Goal: Contribute content: Add original content to the website for others to see

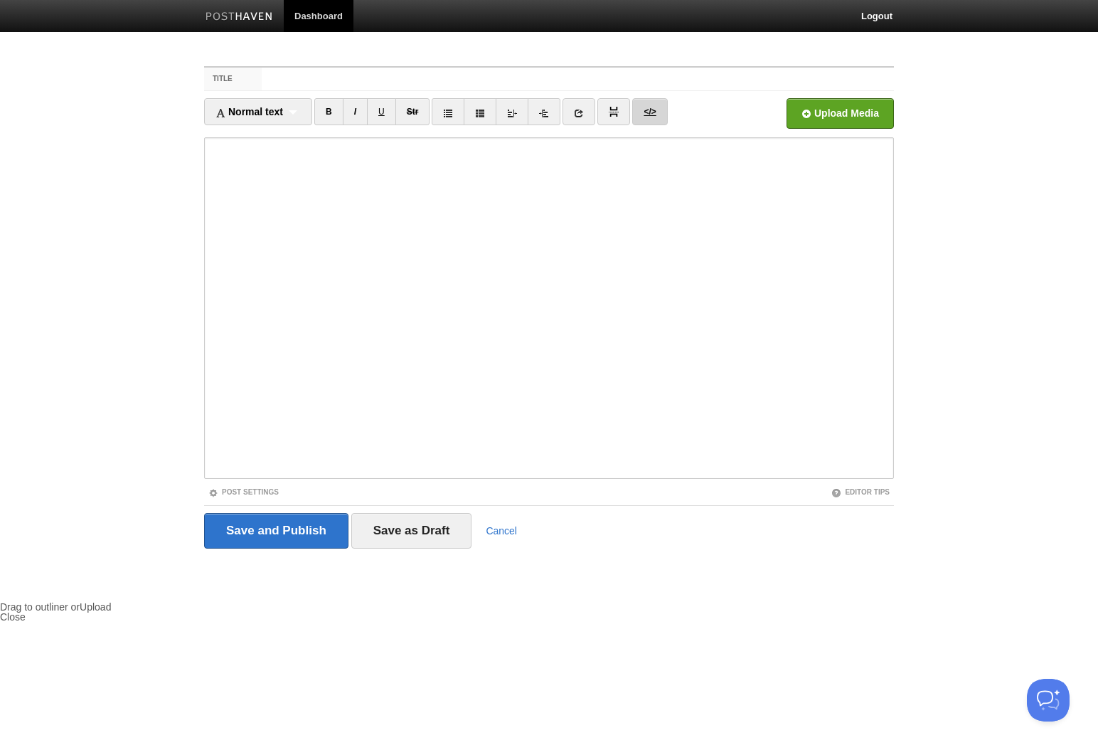
click at [645, 115] on link "</>" at bounding box center [649, 111] width 35 height 27
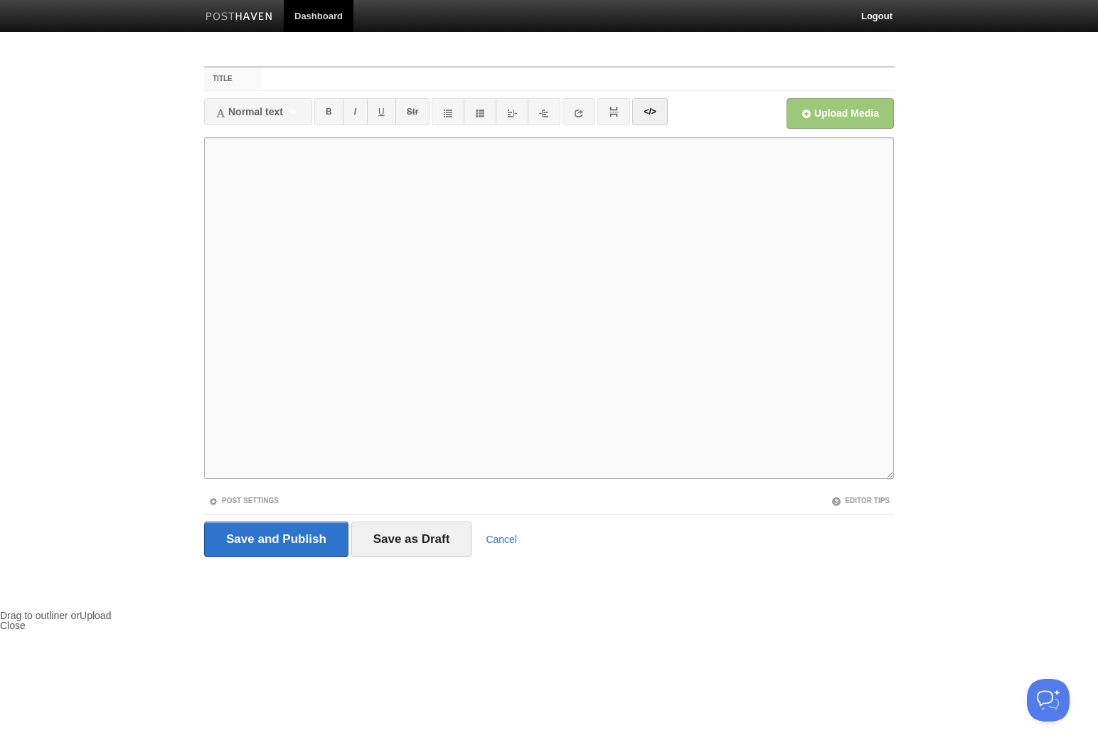
paste textarea "<l ipsu="dolor://sitametco.adi/elits/9027900/doeiusm/tempori/6735/1">5utlabore<…"
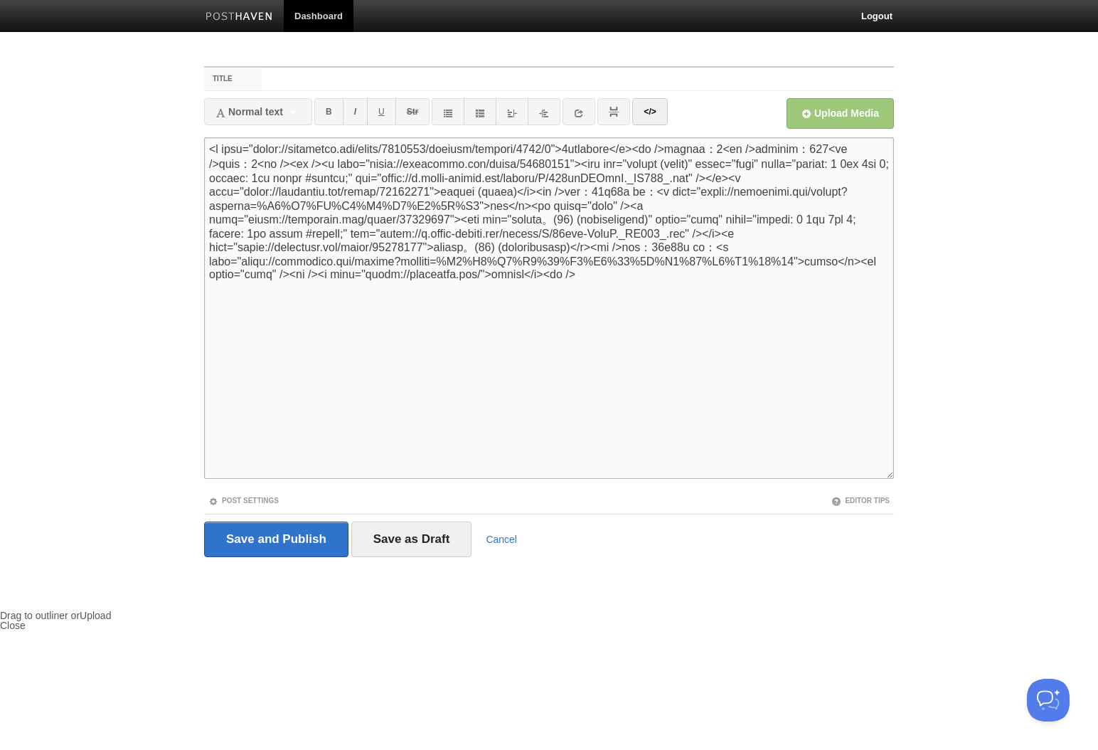
type textarea "<l ipsu="dolor://sitametco.adi/elits/9027900/doeiusm/tempori/6735/1">5utlabore<…"
click at [400, 80] on input "Title" at bounding box center [578, 79] width 632 height 23
type input "[DATE]の読書メーター"
click at [257, 502] on link "Post Settings" at bounding box center [243, 500] width 70 height 8
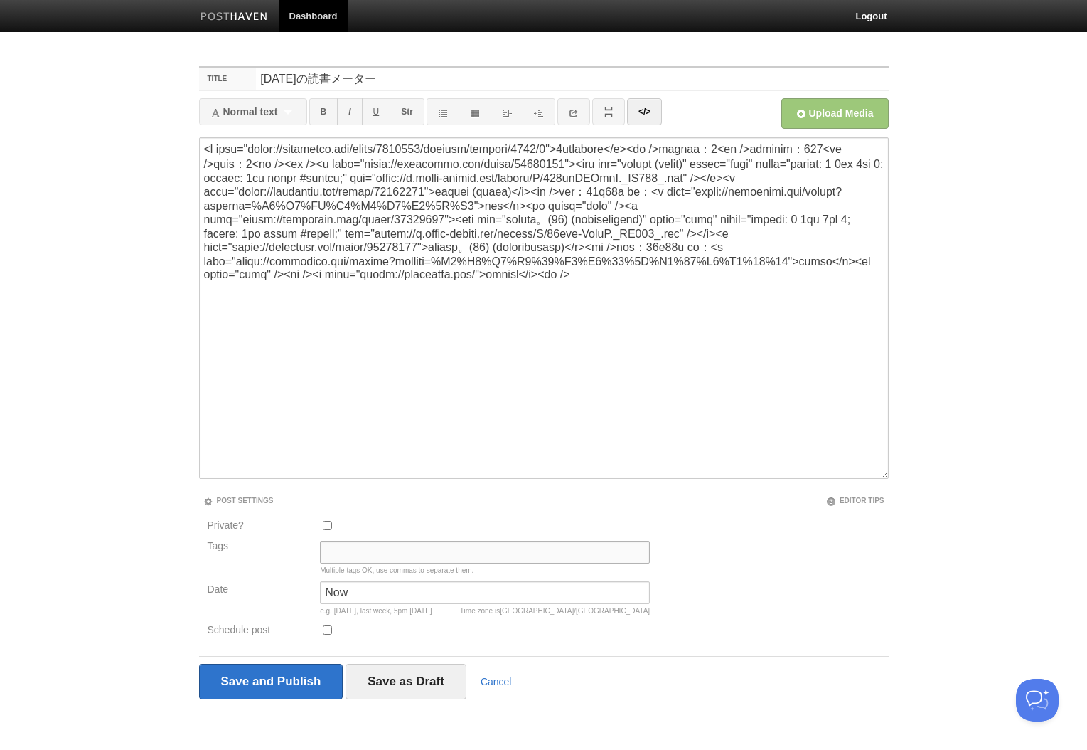
click at [376, 560] on input "Tags" at bounding box center [485, 552] width 330 height 23
click at [654, 116] on link "</>" at bounding box center [644, 111] width 35 height 27
type input "bookmeter"
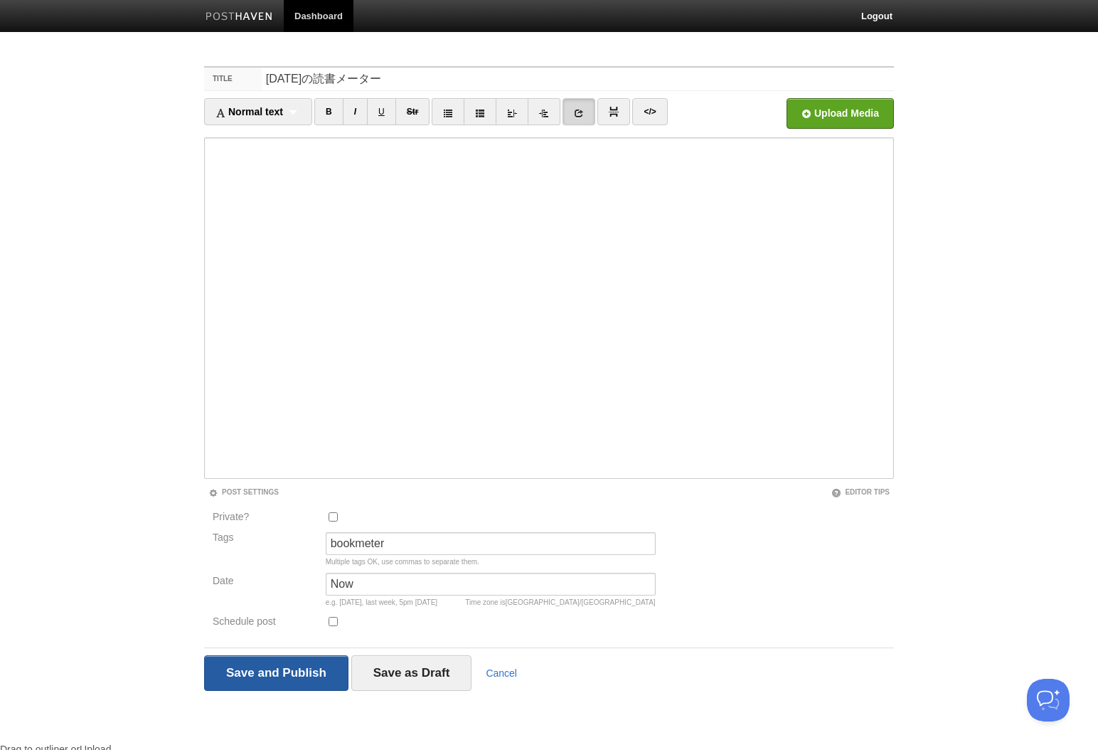
click at [310, 667] on input "Save and Publish" at bounding box center [276, 673] width 144 height 36
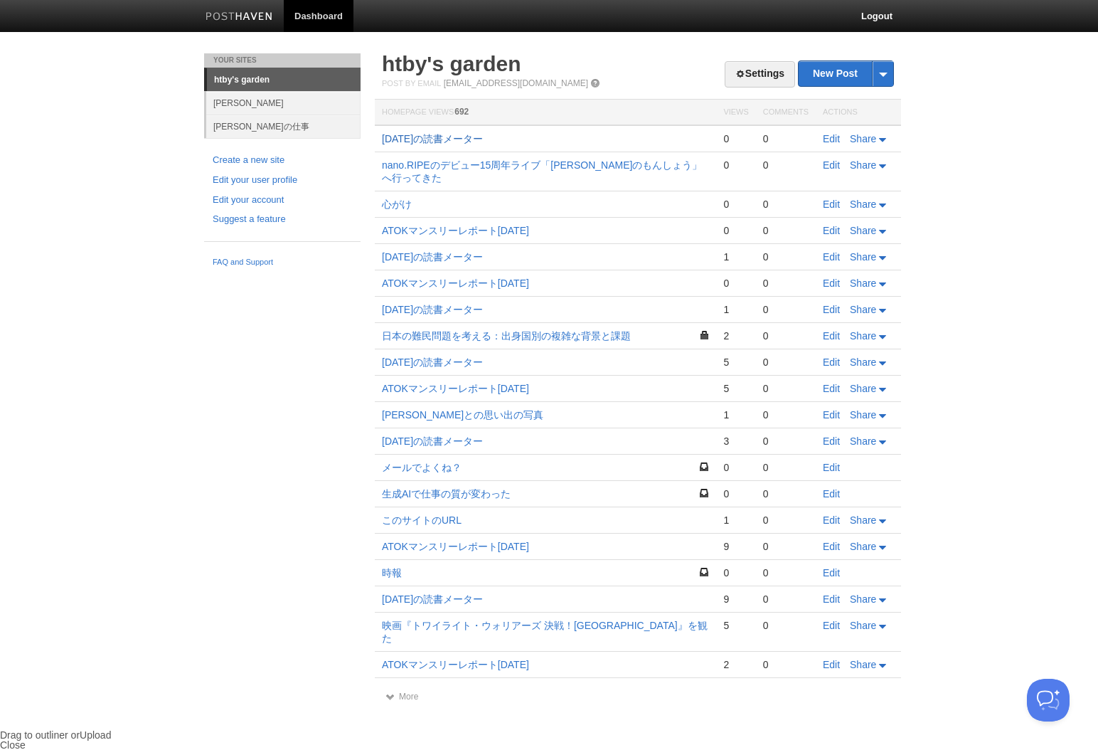
click at [477, 141] on link "[DATE]の読書メーター" at bounding box center [432, 138] width 101 height 11
click at [454, 139] on link "[DATE]の読書メーター" at bounding box center [432, 138] width 101 height 11
click at [834, 80] on link "New Post" at bounding box center [846, 73] width 95 height 25
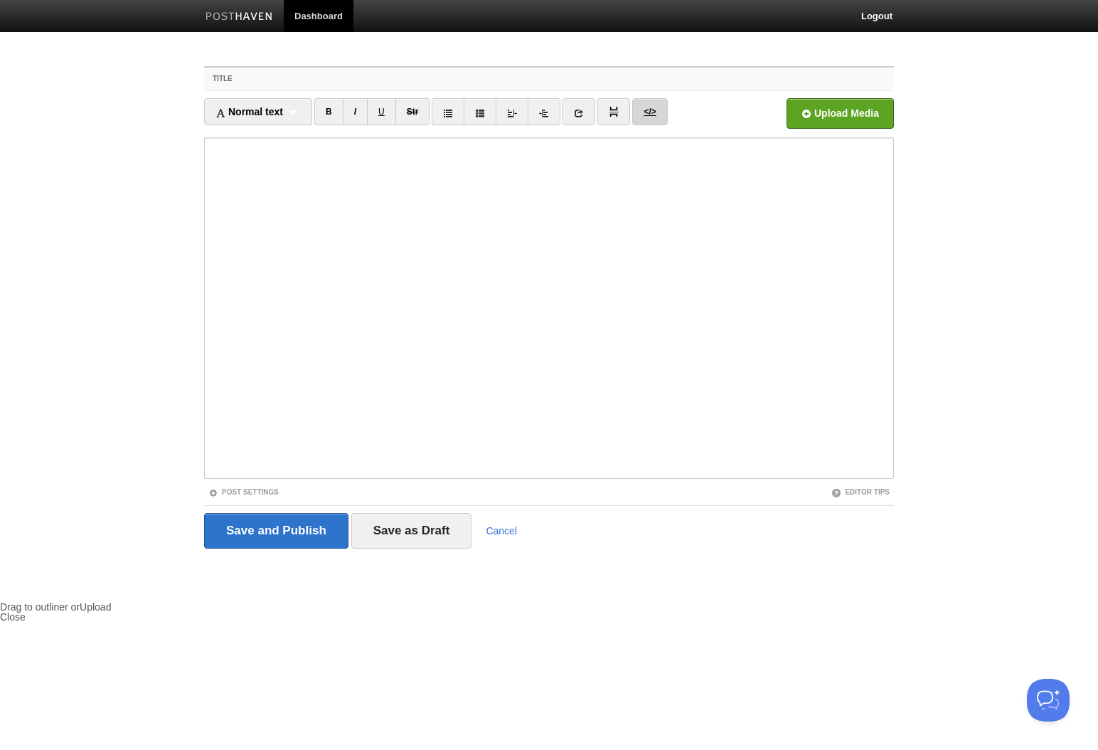
paste input "ATOKマンスリーレポート[DATE]"
type input "ATOKマンスリーレポート2025年9月"
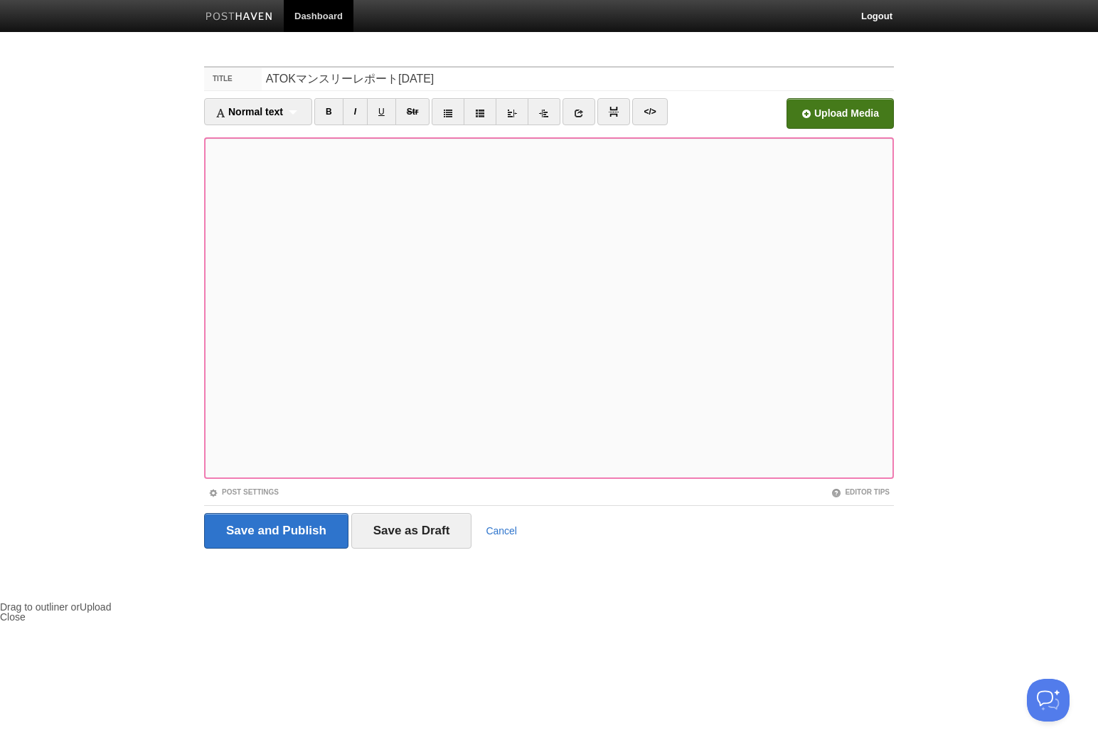
click at [839, 117] on input "file" at bounding box center [411, 117] width 1077 height 73
click at [846, 117] on input "file" at bounding box center [411, 117] width 1077 height 73
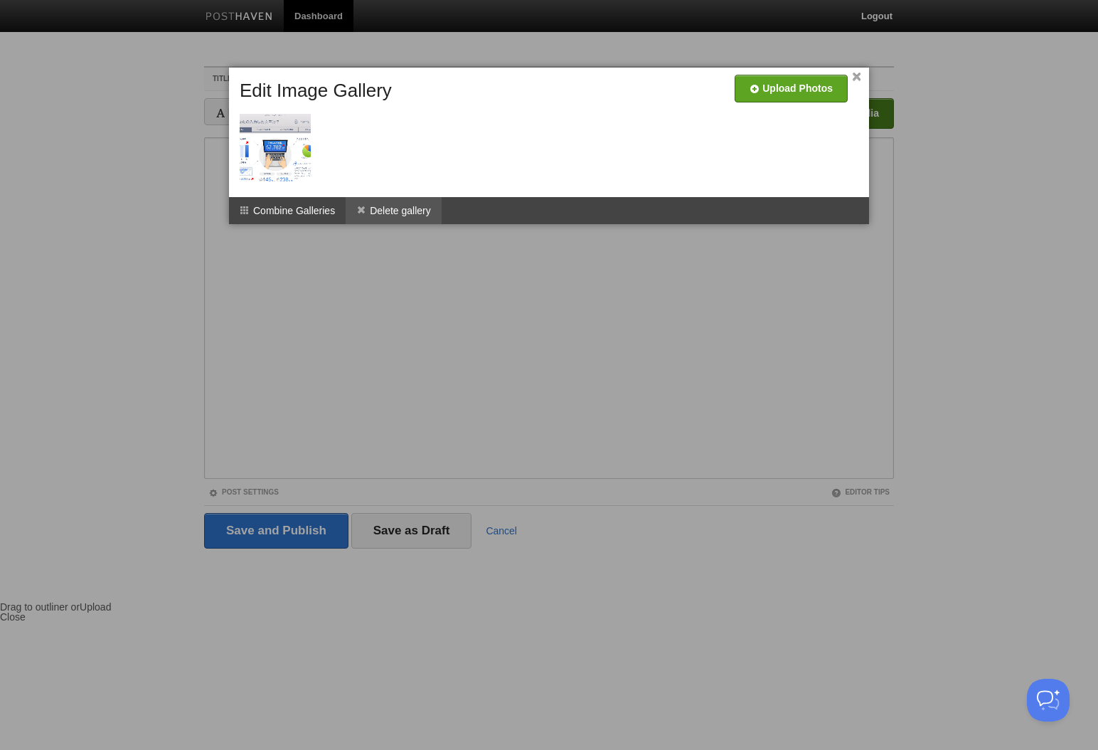
click at [373, 215] on li "Delete gallery" at bounding box center [394, 210] width 96 height 27
click at [402, 218] on li "Delete gallery" at bounding box center [394, 210] width 96 height 27
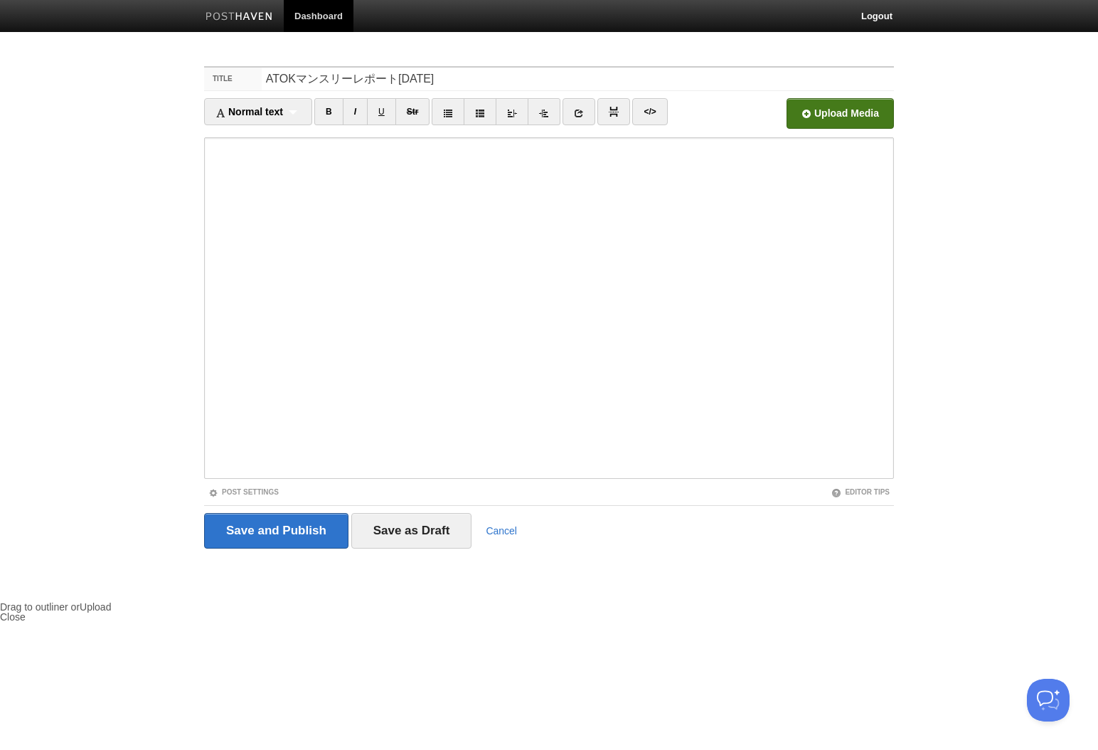
click at [810, 111] on input "file" at bounding box center [411, 117] width 1077 height 73
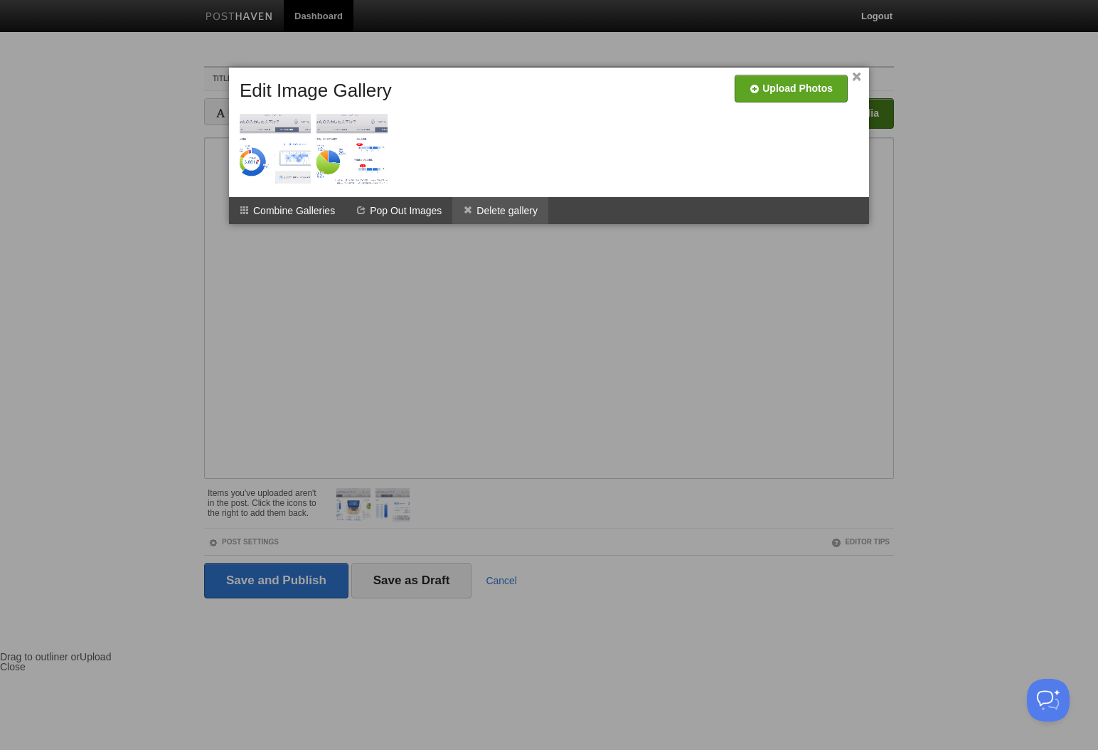
click at [502, 214] on li "Delete gallery" at bounding box center [500, 210] width 96 height 27
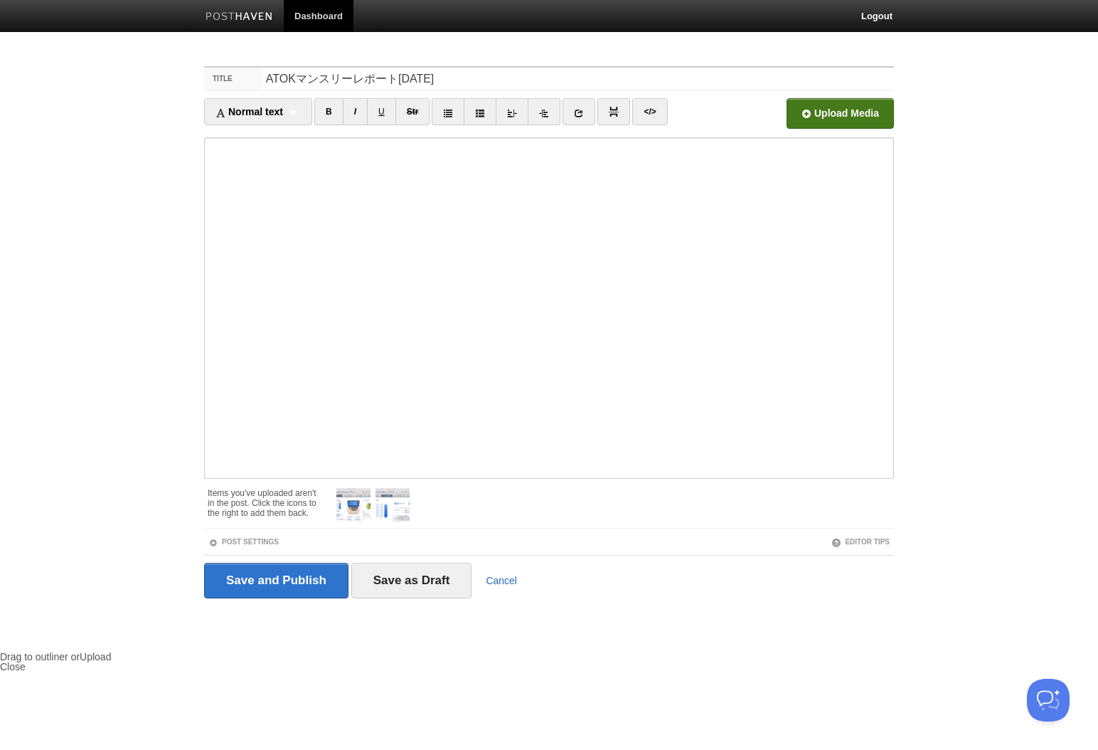
click at [501, 578] on link "Cancel" at bounding box center [501, 580] width 31 height 11
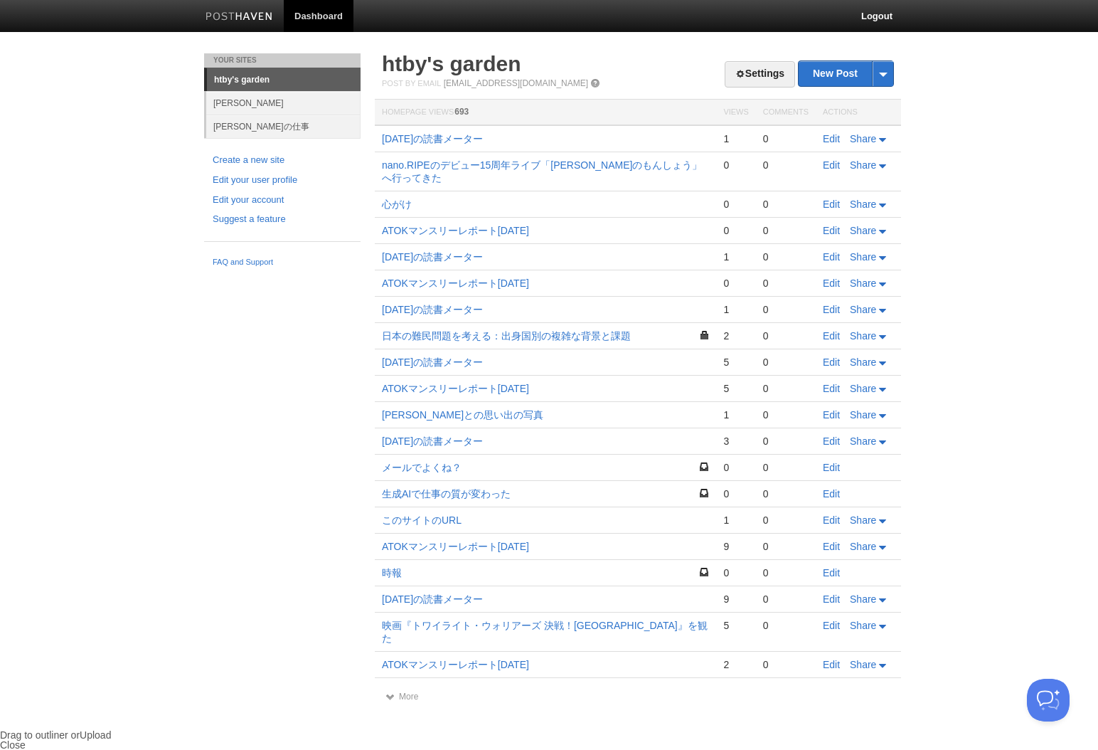
click at [847, 60] on div "New Post by Web by Email" at bounding box center [846, 73] width 96 height 26
click at [838, 70] on link "New Post" at bounding box center [846, 73] width 95 height 25
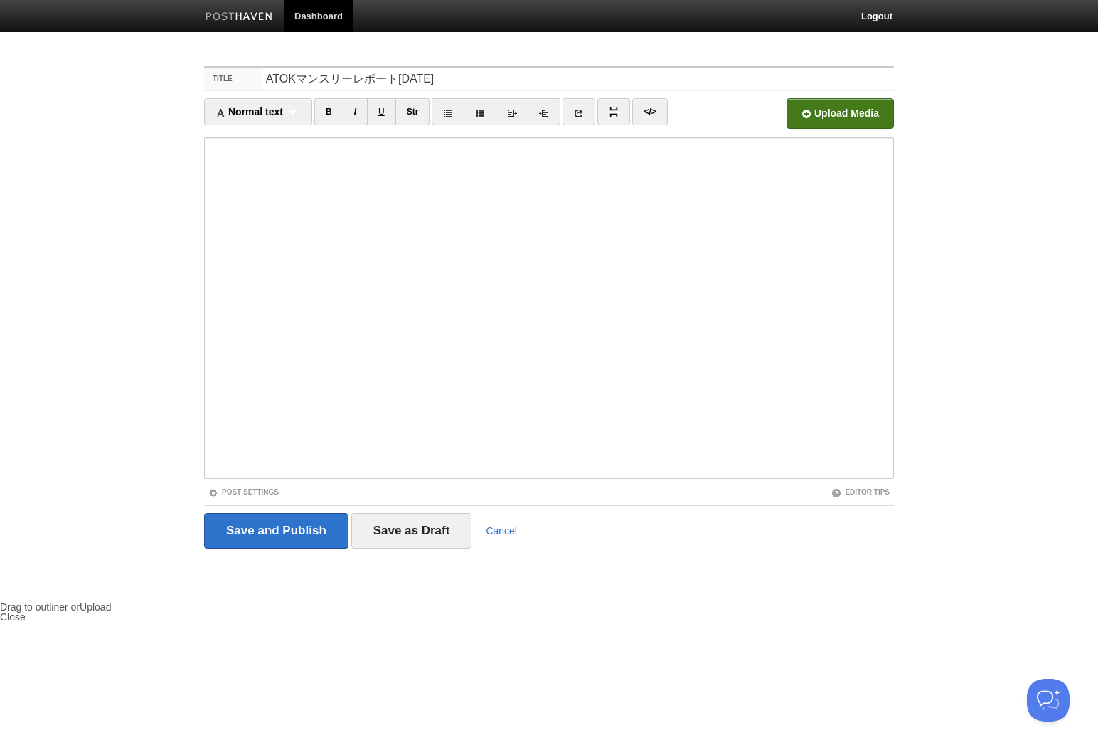
type input "ATOKマンスリーレポート2025年9月"
click at [837, 122] on input "file" at bounding box center [411, 117] width 1077 height 73
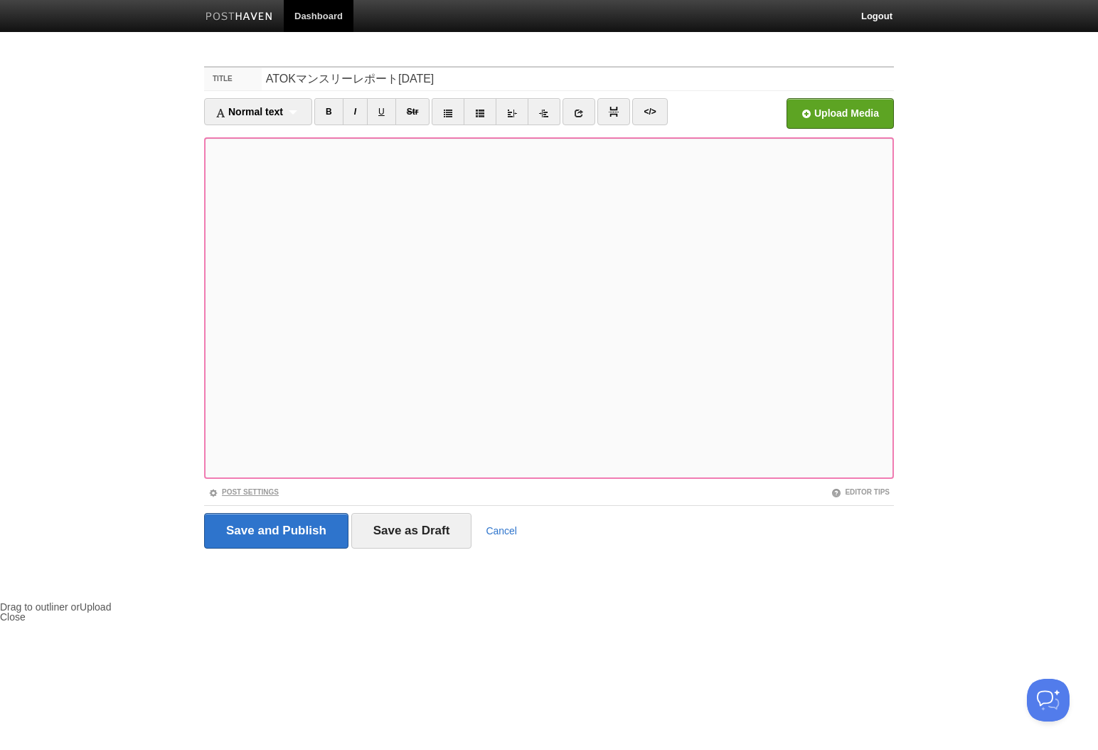
click at [225, 490] on link "Post Settings" at bounding box center [243, 492] width 70 height 8
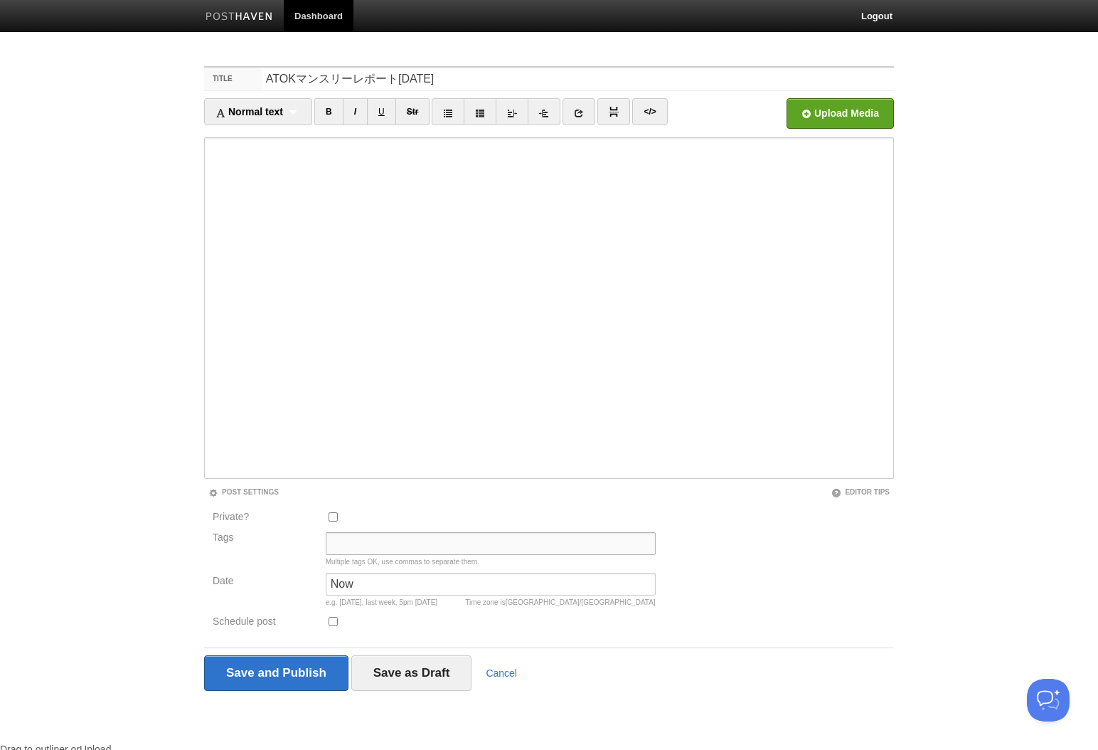
click at [361, 541] on input "Tags" at bounding box center [491, 543] width 330 height 23
type input "atok"
click at [309, 664] on input "Save and Publish" at bounding box center [276, 673] width 144 height 36
